Goal: Transaction & Acquisition: Obtain resource

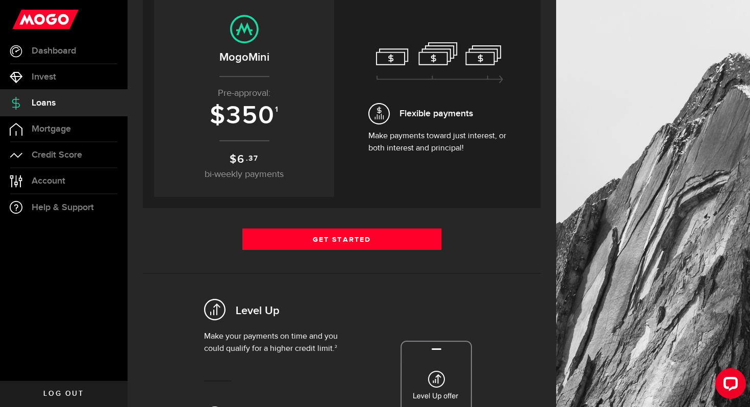
scroll to position [119, 0]
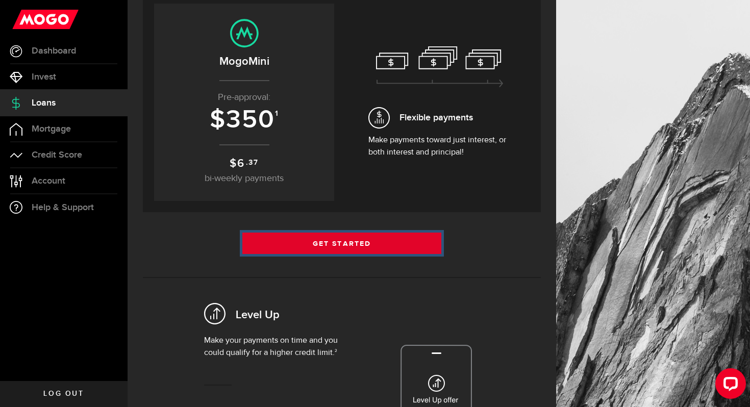
click at [358, 249] on link "Get Started" at bounding box center [341, 243] width 199 height 21
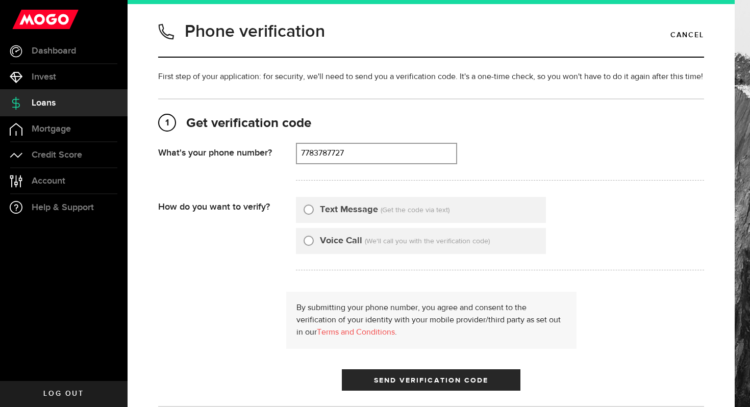
scroll to position [44, 0]
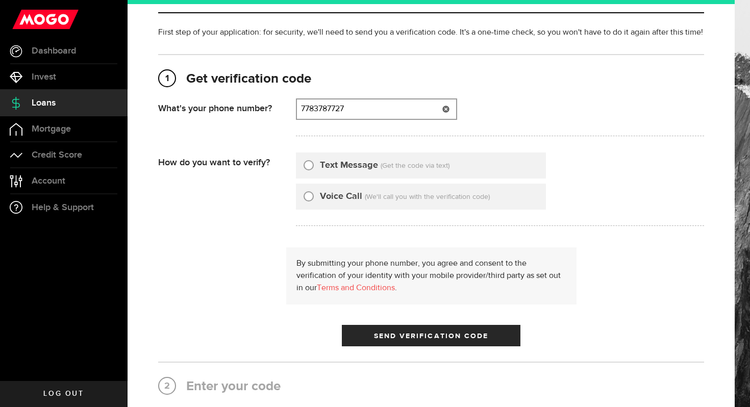
type input "7783787727"
click at [358, 159] on label "Text Message" at bounding box center [349, 166] width 58 height 14
click at [314, 159] on input "Text Message" at bounding box center [309, 164] width 10 height 10
radio input "true"
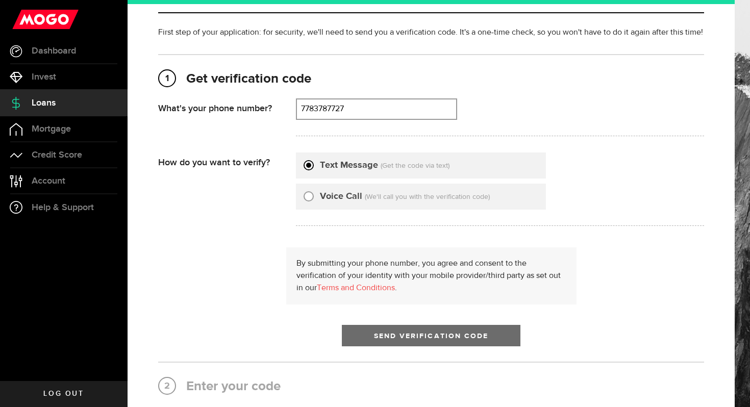
scroll to position [151, 0]
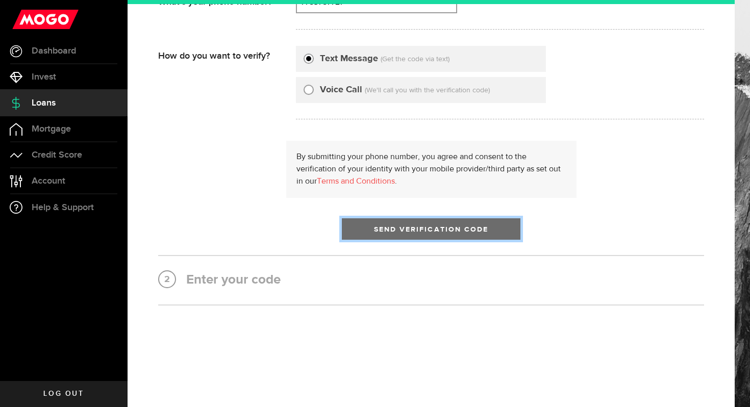
click at [442, 227] on span "Send Verification Code" at bounding box center [431, 229] width 115 height 7
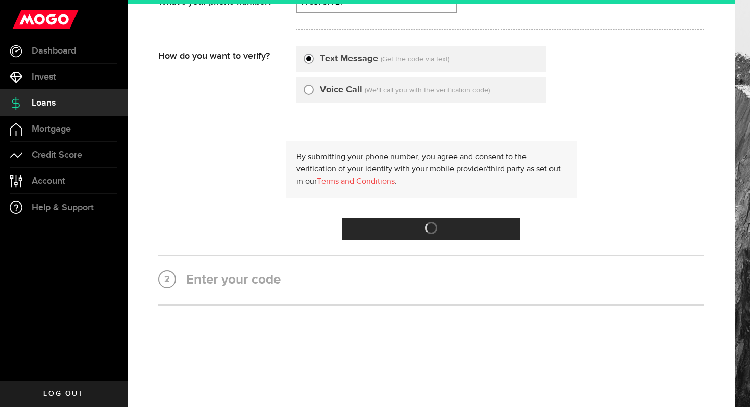
scroll to position [0, 0]
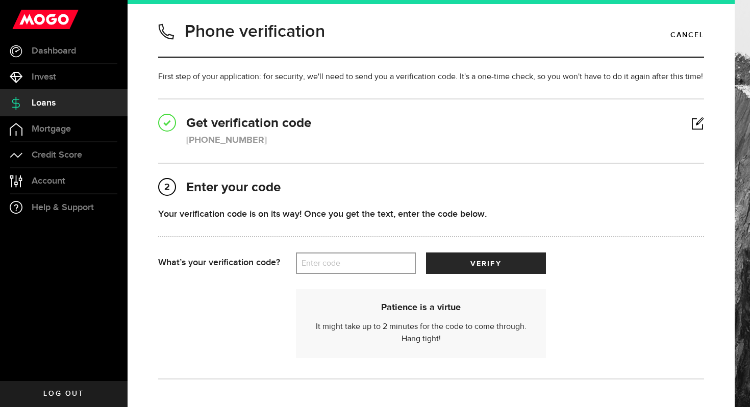
click at [386, 256] on label "Enter code" at bounding box center [356, 263] width 120 height 21
click at [386, 256] on input "Enter code" at bounding box center [356, 263] width 120 height 21
type input "3"
type input "21226"
click at [426, 253] on button "verify" at bounding box center [486, 263] width 120 height 21
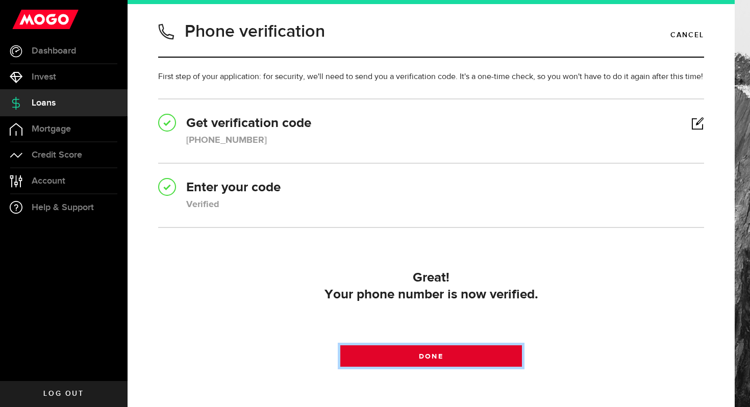
click at [450, 359] on link "Done" at bounding box center [431, 356] width 182 height 21
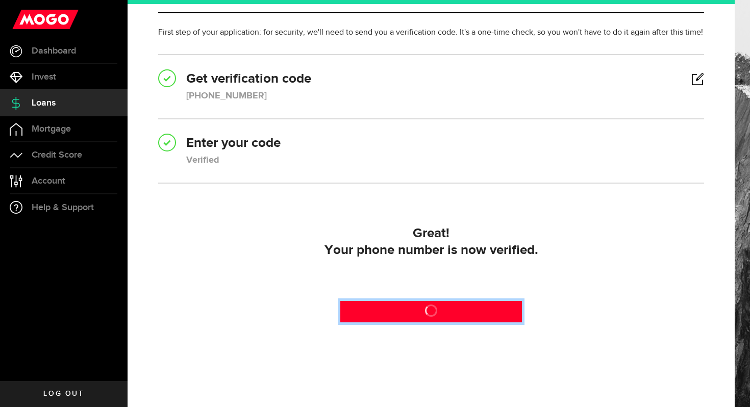
scroll to position [47, 0]
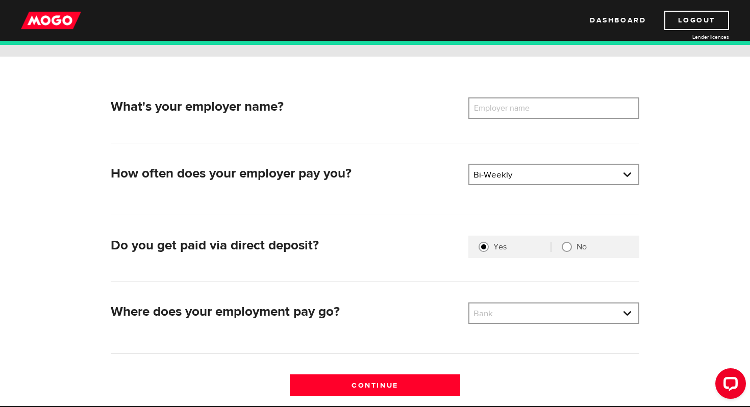
scroll to position [106, 0]
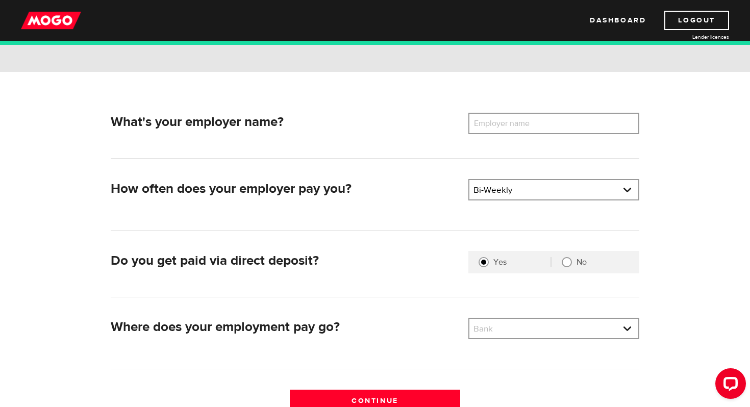
click at [519, 117] on label "Employer name" at bounding box center [510, 123] width 82 height 21
click at [519, 117] on input "Employer name" at bounding box center [554, 123] width 171 height 21
type input "Abcoast"
click at [562, 185] on link at bounding box center [554, 189] width 169 height 19
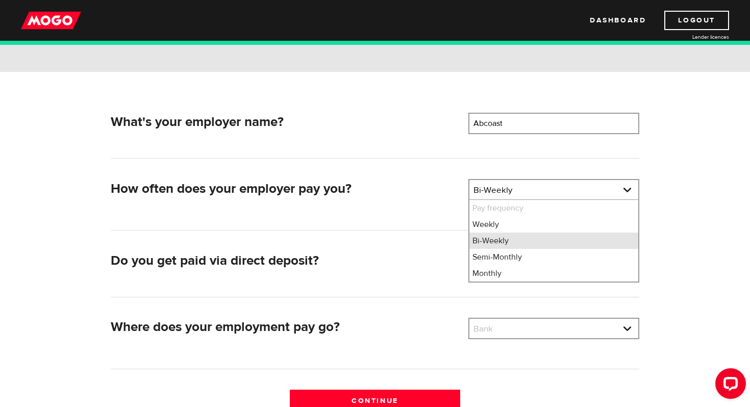
click at [573, 242] on li "Bi-Weekly" at bounding box center [554, 241] width 169 height 16
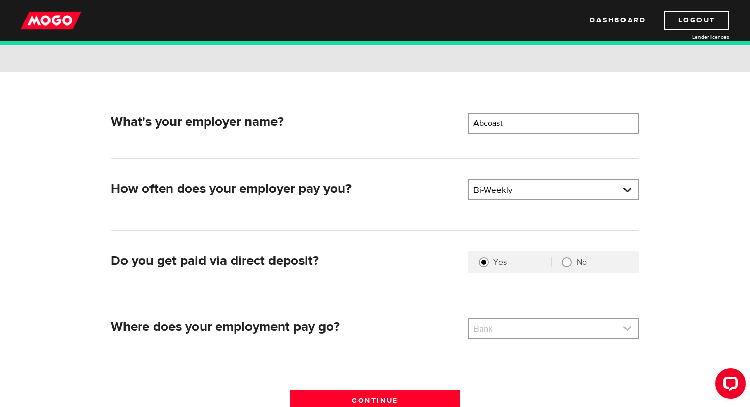
click at [528, 329] on link at bounding box center [554, 328] width 169 height 19
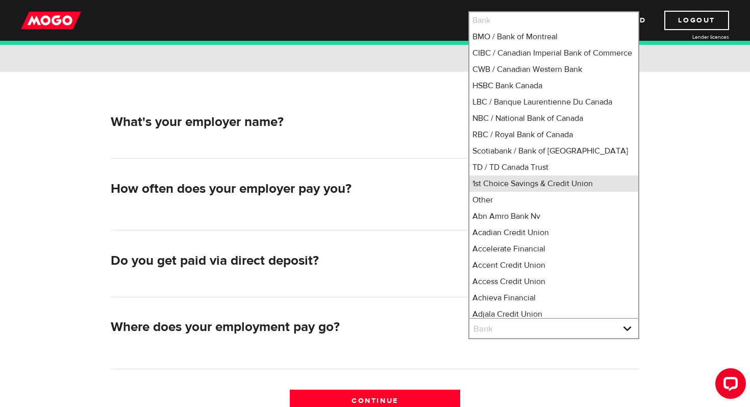
scroll to position [1, 0]
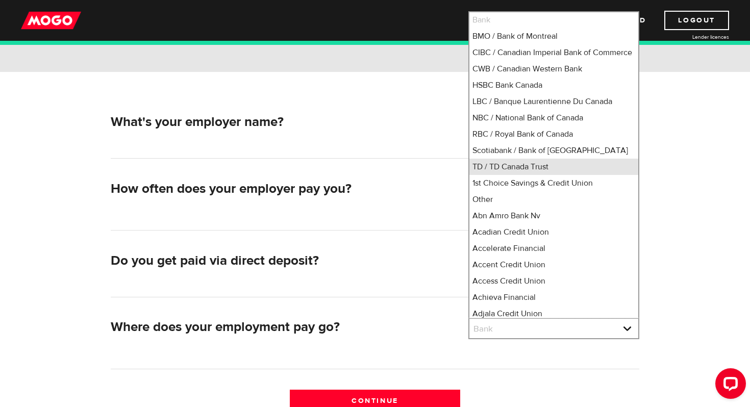
click at [549, 175] on li "TD / TD Canada Trust" at bounding box center [554, 167] width 169 height 16
select select "9"
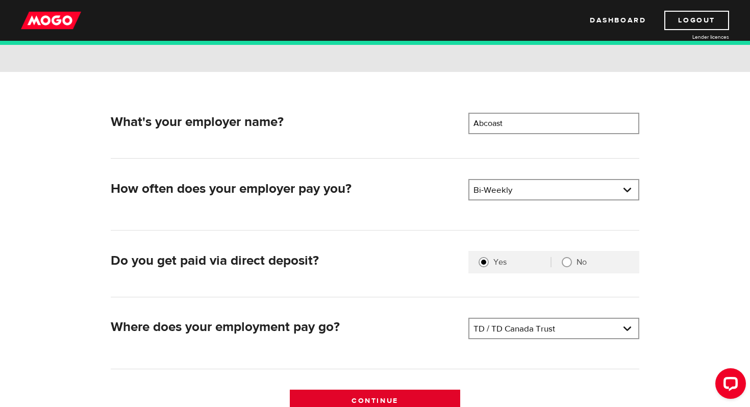
click at [406, 397] on input "Continue" at bounding box center [375, 400] width 171 height 21
